Goal: Check status: Check status

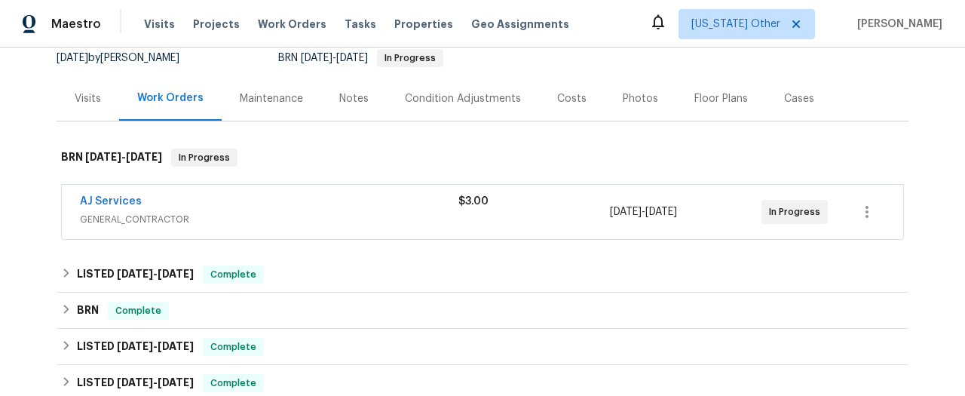
scroll to position [218, 0]
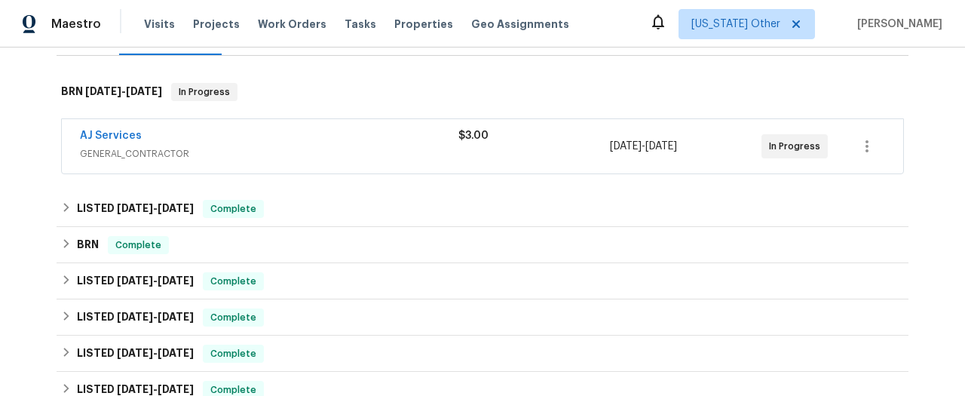
click at [106, 153] on span "GENERAL_CONTRACTOR" at bounding box center [269, 153] width 379 height 15
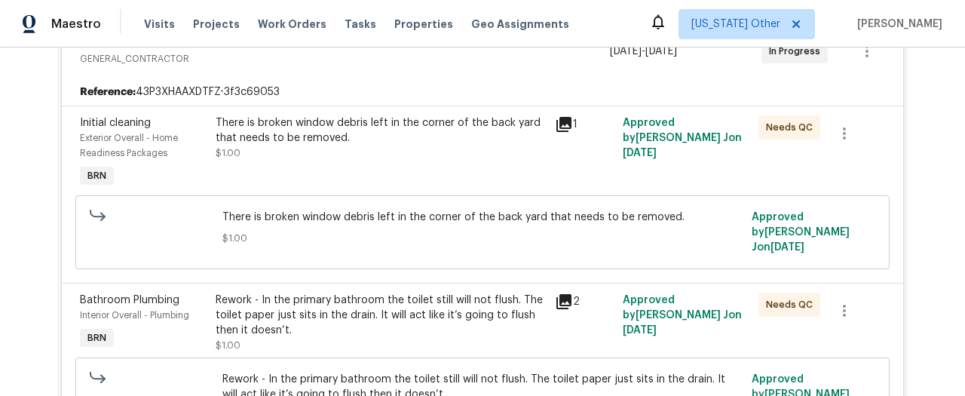
scroll to position [280, 0]
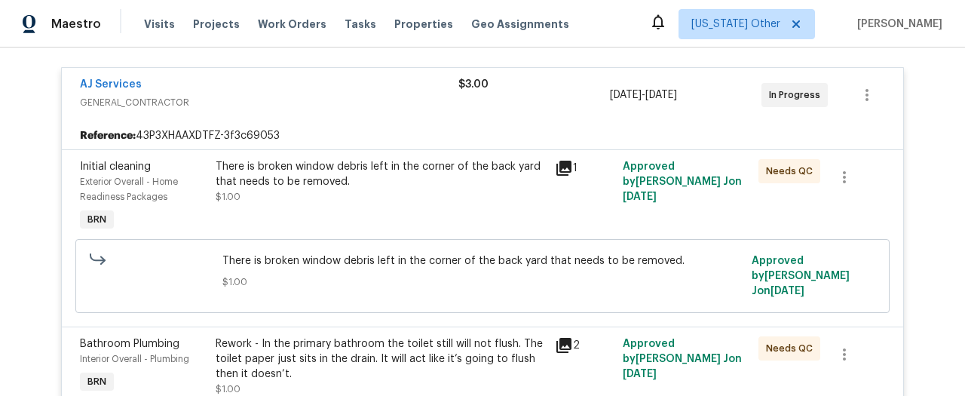
click at [564, 164] on icon at bounding box center [563, 168] width 15 height 15
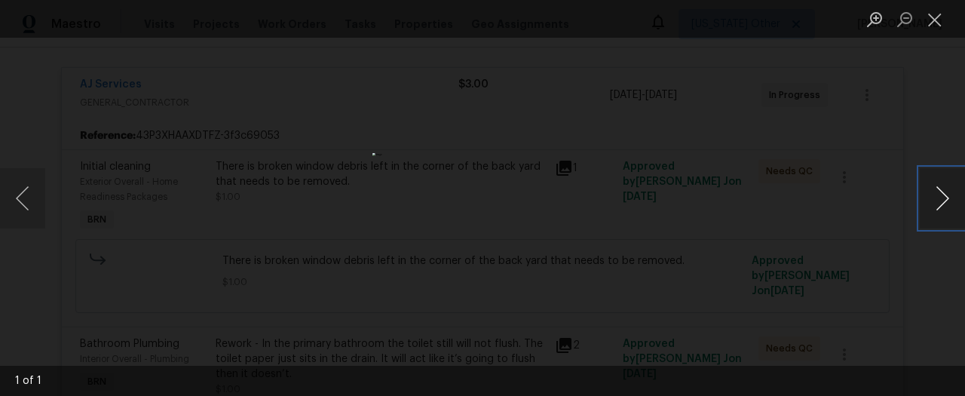
click at [952, 190] on button "Next image" at bounding box center [942, 198] width 45 height 60
click at [832, 90] on div "Lightbox" at bounding box center [482, 198] width 965 height 396
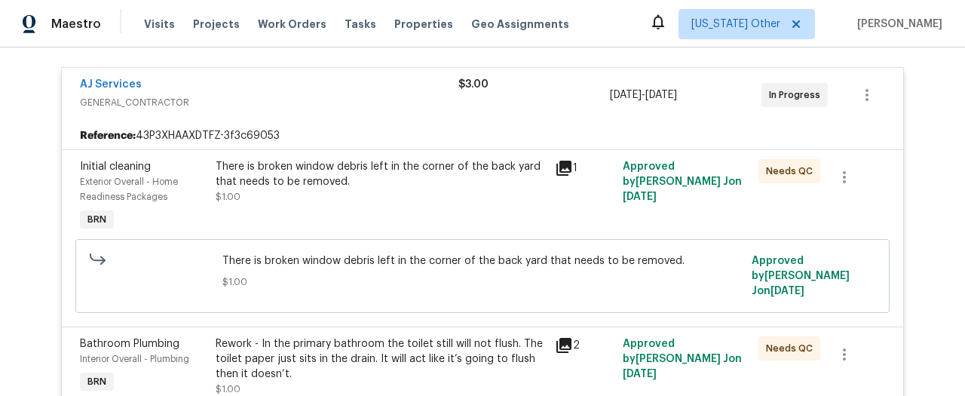
click at [566, 336] on icon at bounding box center [564, 345] width 18 height 18
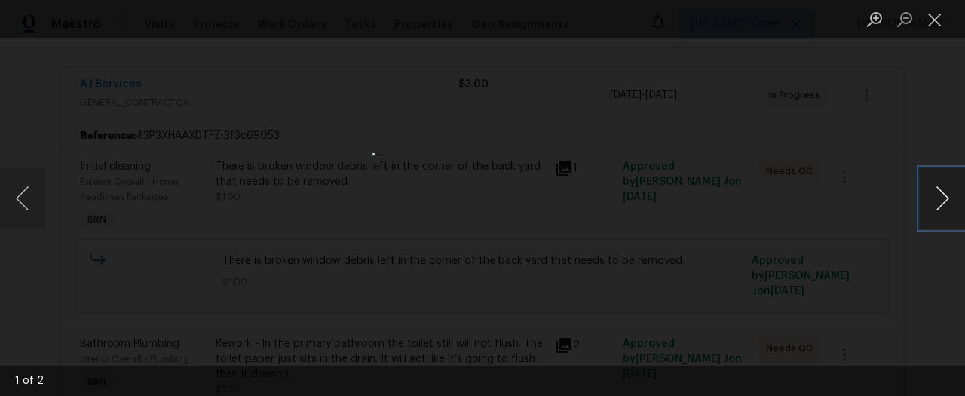
click at [946, 204] on button "Next image" at bounding box center [942, 198] width 45 height 60
drag, startPoint x: 711, startPoint y: 186, endPoint x: 676, endPoint y: 191, distance: 35.7
click at [711, 186] on div "Lightbox" at bounding box center [482, 198] width 965 height 396
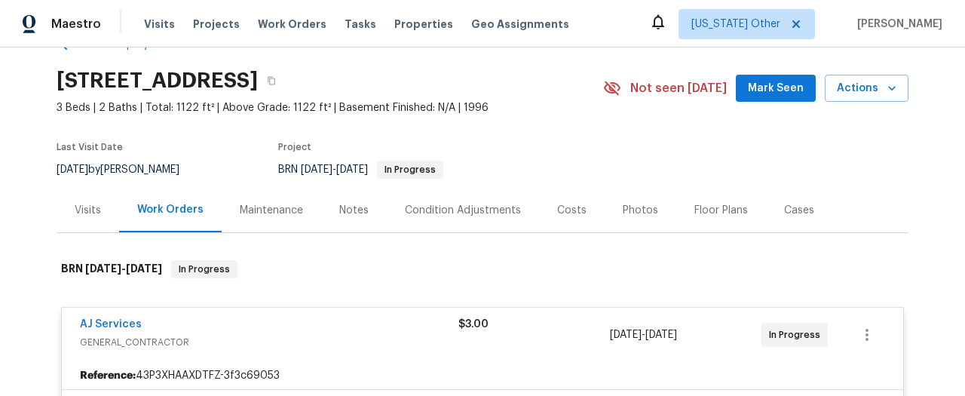
scroll to position [30, 0]
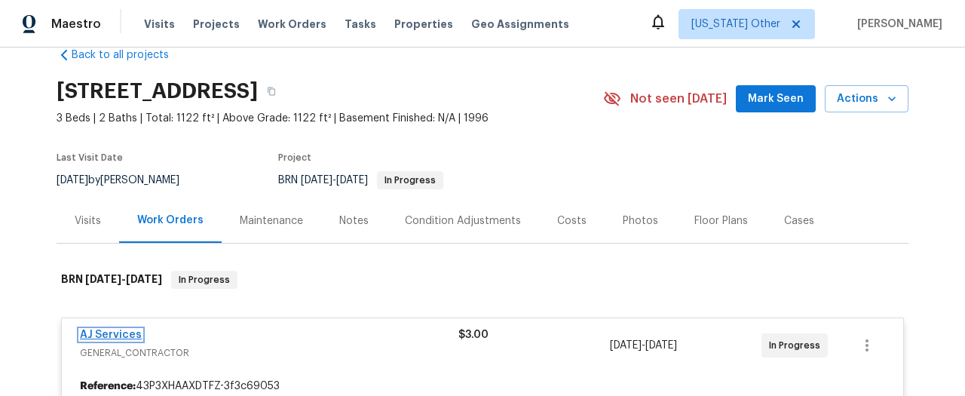
click at [115, 328] on span "AJ Services" at bounding box center [111, 334] width 62 height 15
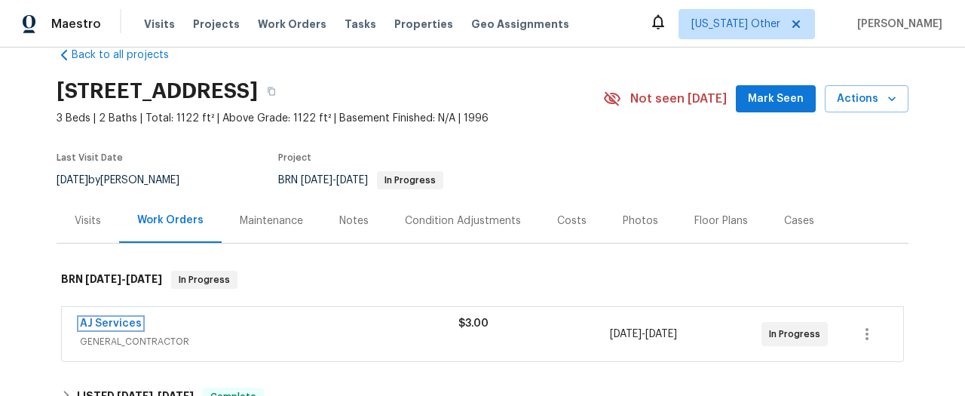
click at [118, 324] on link "AJ Services" at bounding box center [111, 323] width 62 height 11
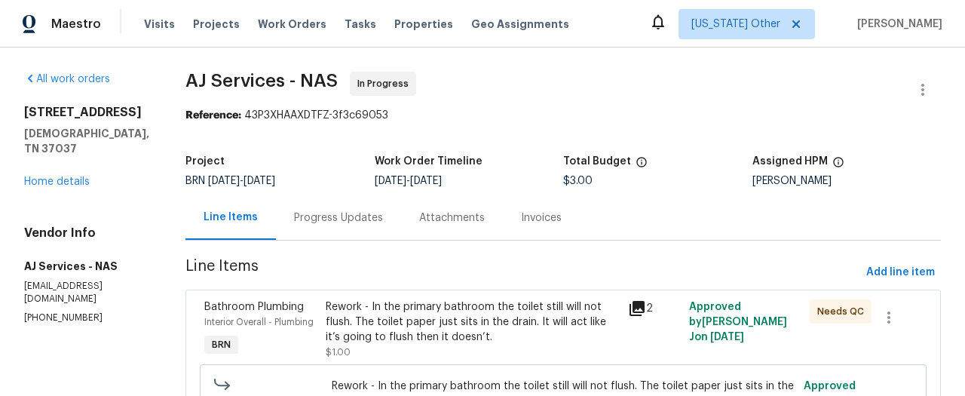
click at [339, 219] on div "Progress Updates" at bounding box center [338, 217] width 89 height 15
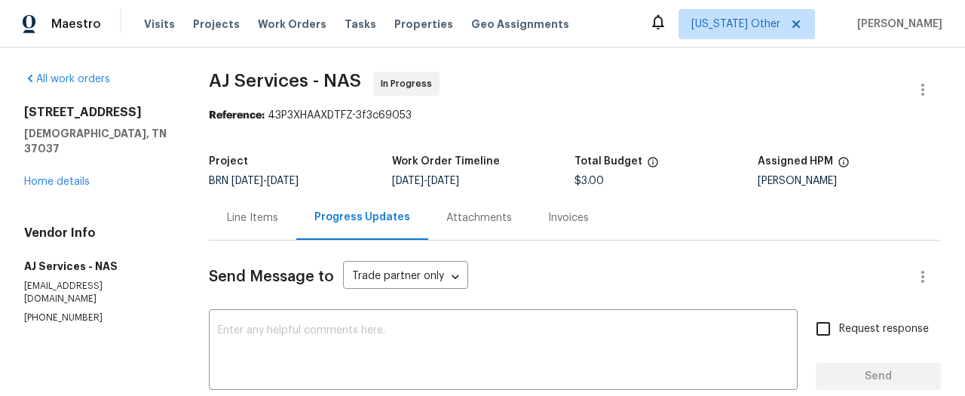
click at [274, 217] on div "Line Items" at bounding box center [252, 217] width 51 height 15
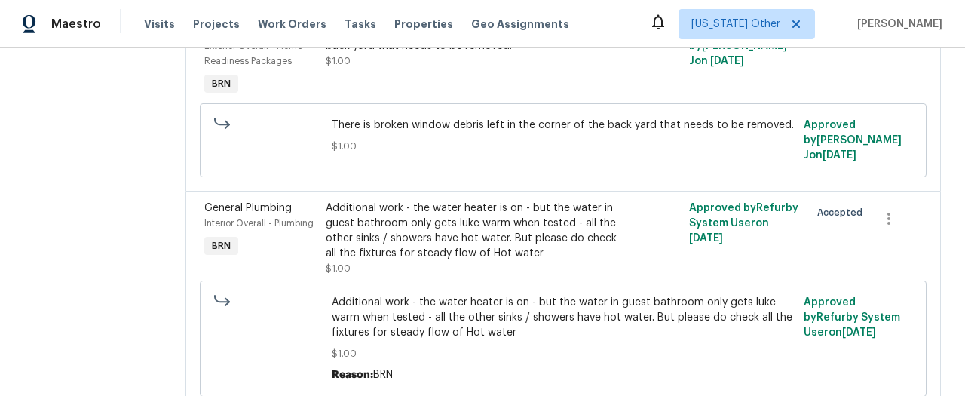
scroll to position [490, 0]
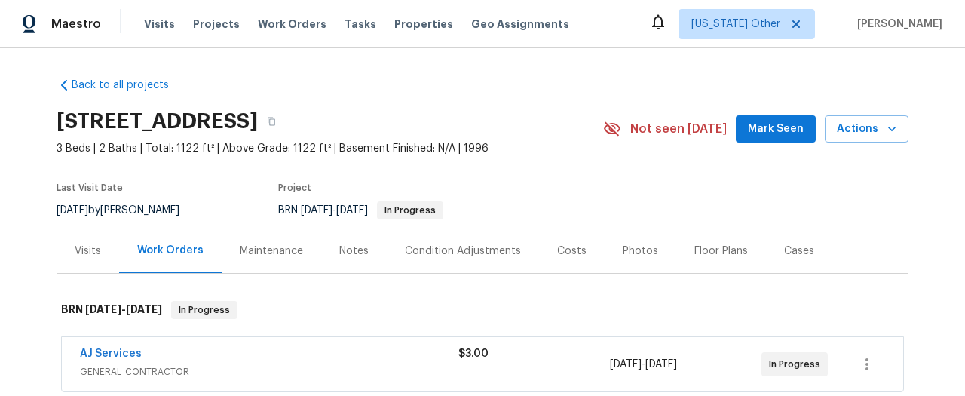
scroll to position [243, 0]
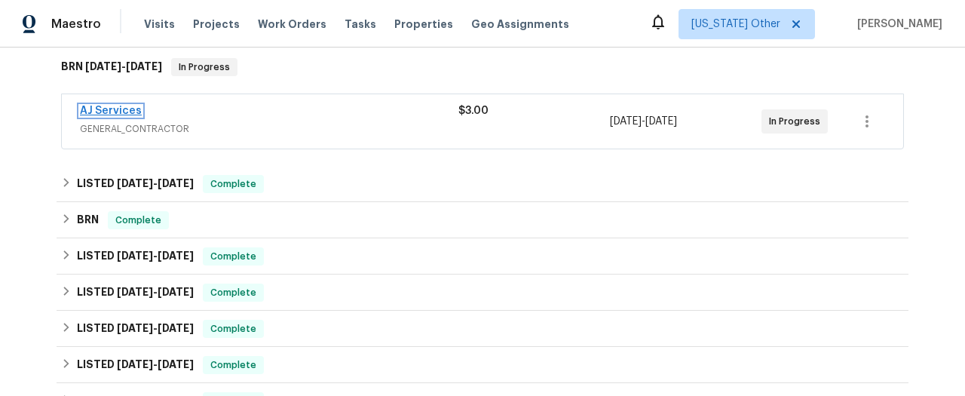
click at [104, 107] on link "AJ Services" at bounding box center [111, 111] width 62 height 11
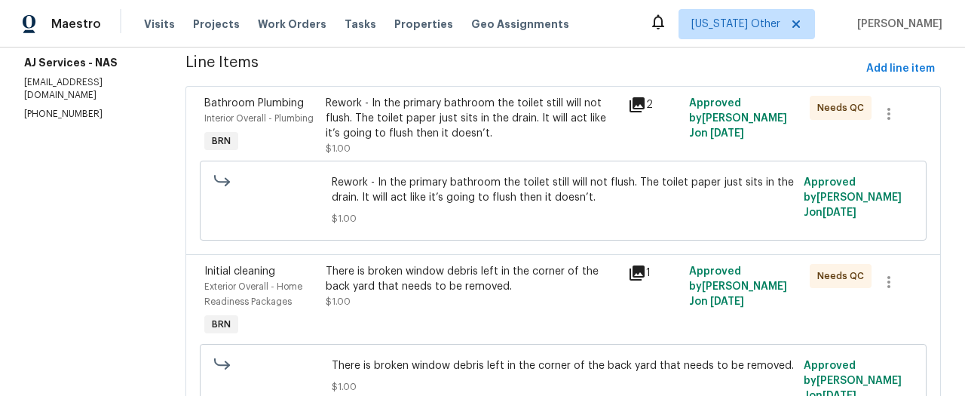
scroll to position [139, 0]
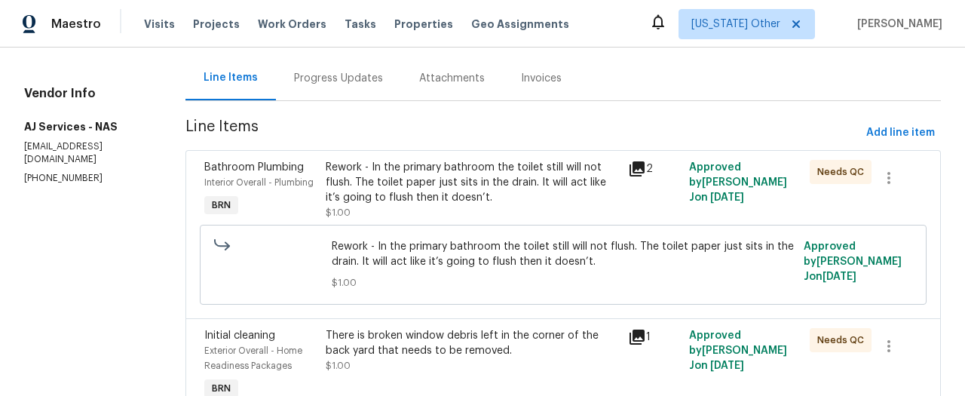
click at [640, 166] on icon at bounding box center [637, 168] width 15 height 15
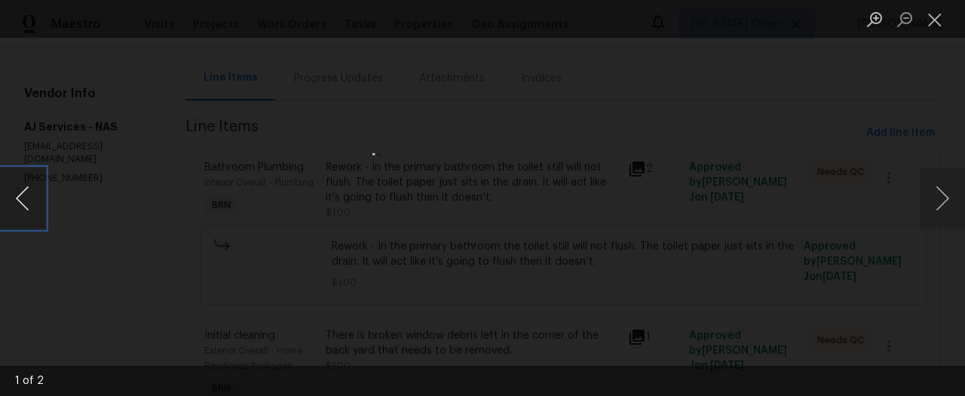
click at [24, 204] on button "Previous image" at bounding box center [22, 198] width 45 height 60
click at [236, 228] on div "Lightbox" at bounding box center [482, 198] width 965 height 396
drag, startPoint x: 236, startPoint y: 228, endPoint x: 464, endPoint y: 221, distance: 227.8
click at [235, 228] on div "Lightbox" at bounding box center [482, 198] width 965 height 396
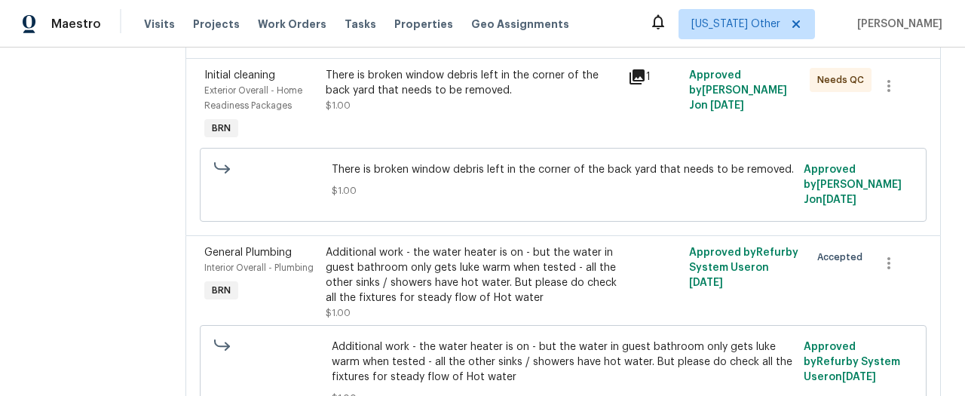
scroll to position [306, 0]
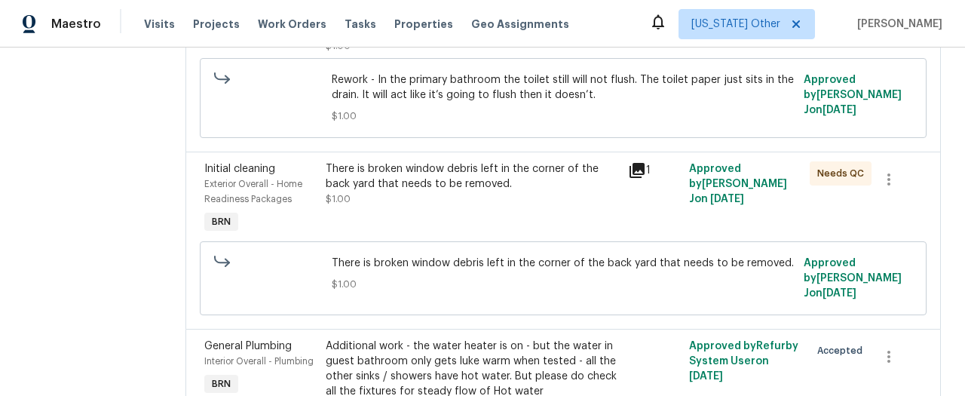
click at [637, 164] on icon at bounding box center [637, 170] width 15 height 15
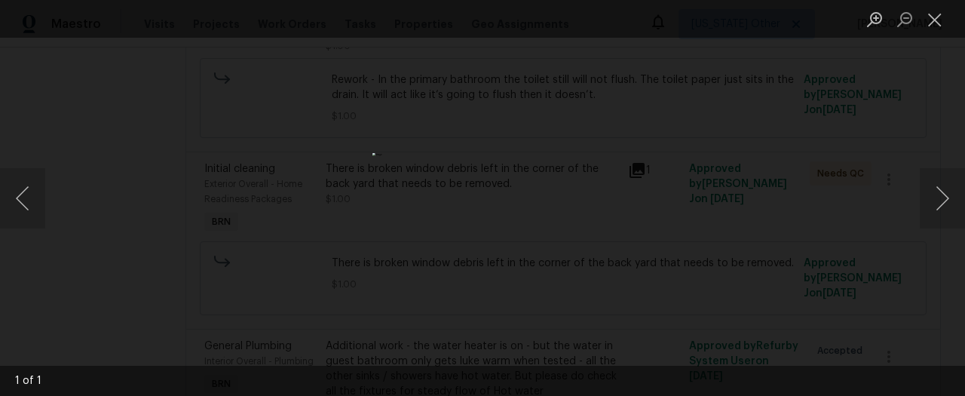
click at [645, 205] on div "Lightbox" at bounding box center [482, 198] width 965 height 396
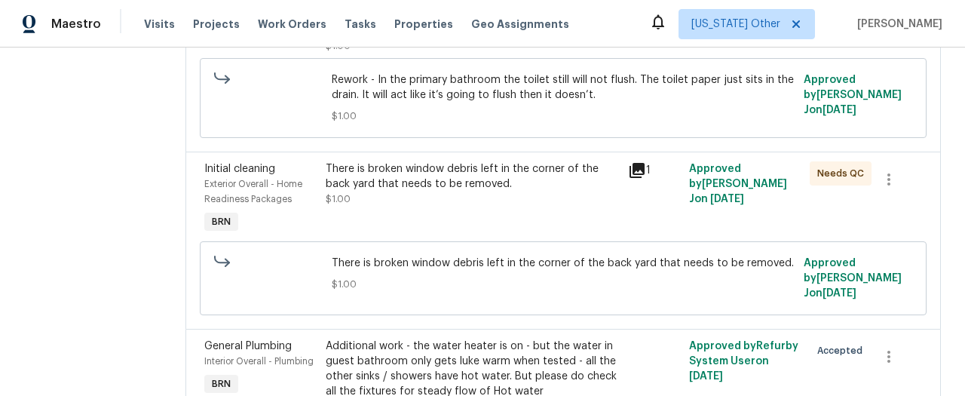
scroll to position [490, 0]
